Goal: Answer question/provide support: Answer question/provide support

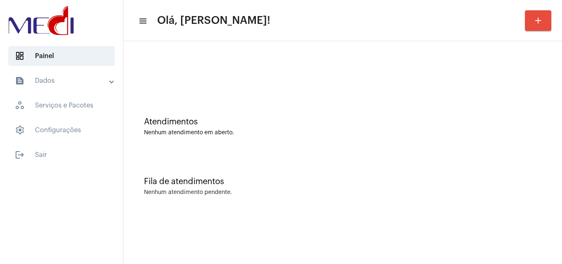
click at [394, 178] on div "Fila de atendimentos" at bounding box center [342, 181] width 397 height 9
click at [291, 104] on div "Atendimentos Nenhum atendimento em aberto." at bounding box center [342, 122] width 430 height 60
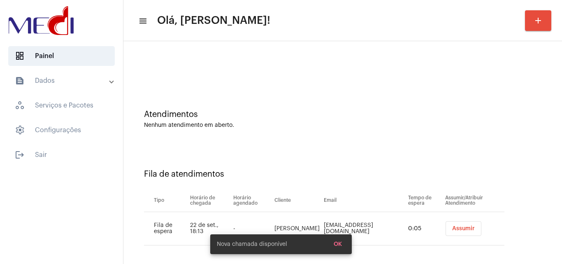
scroll to position [11, 0]
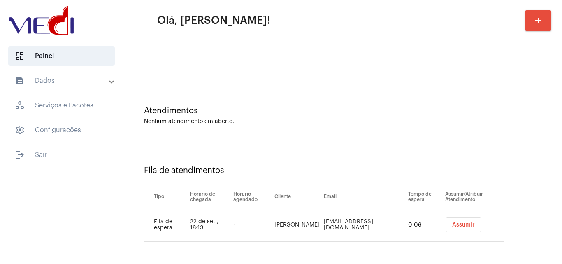
click at [458, 227] on button "Assumir" at bounding box center [463, 224] width 36 height 15
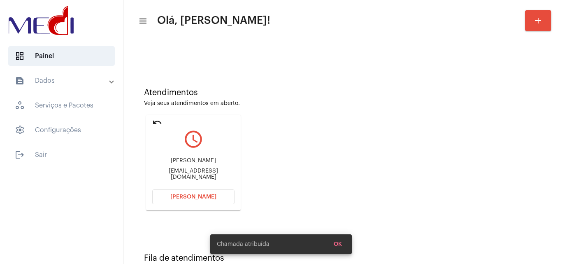
scroll to position [58, 0]
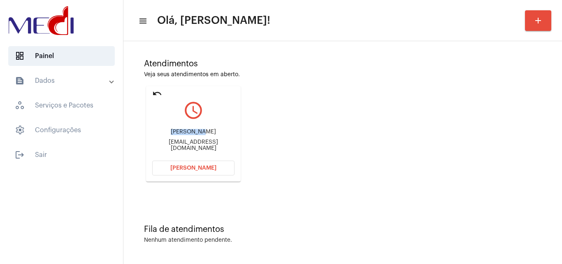
drag, startPoint x: 160, startPoint y: 132, endPoint x: 194, endPoint y: 128, distance: 34.4
click at [194, 128] on div "[PERSON_NAME] [EMAIL_ADDRESS][DOMAIN_NAME]" at bounding box center [193, 139] width 82 height 37
copy div "Edeni de M"
click at [155, 92] on mat-icon "undo" at bounding box center [157, 93] width 10 height 10
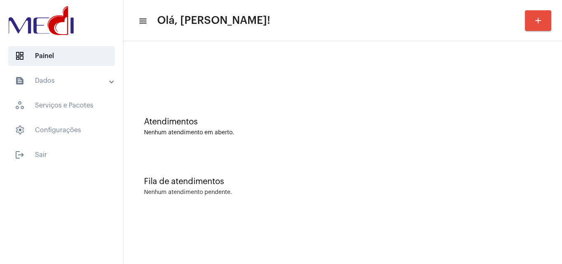
scroll to position [0, 0]
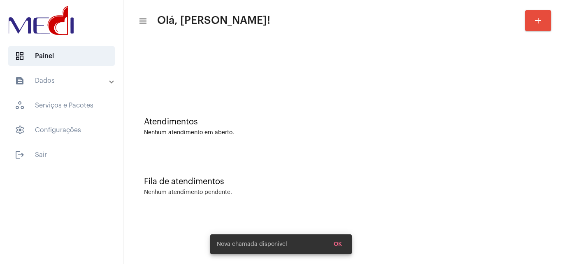
drag, startPoint x: 303, startPoint y: 148, endPoint x: 254, endPoint y: 35, distance: 123.3
click at [302, 141] on div "Atendimentos Nenhum atendimento em aberto." at bounding box center [342, 122] width 430 height 60
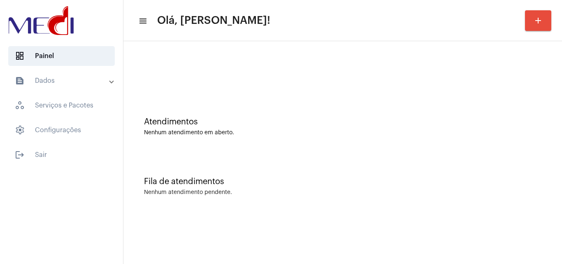
click at [365, 157] on div "Fila de atendimentos Nenhum atendimento pendente." at bounding box center [342, 182] width 430 height 60
click at [202, 123] on div "Atendimentos" at bounding box center [342, 121] width 397 height 9
click at [270, 140] on div "Atendimentos Nenhum atendimento em aberto." at bounding box center [342, 122] width 430 height 60
click at [263, 154] on div "Fila de atendimentos Nenhum atendimento pendente." at bounding box center [342, 182] width 430 height 60
